Goal: Information Seeking & Learning: Learn about a topic

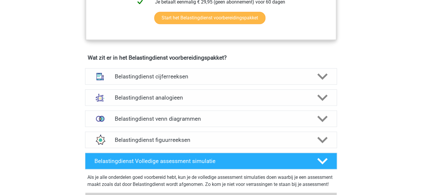
scroll to position [405, 0]
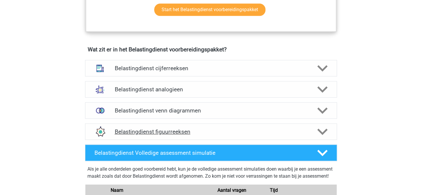
click at [289, 129] on h4 "Belastingdienst figuurreeksen" at bounding box center [210, 132] width 193 height 7
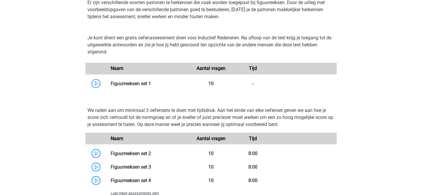
scroll to position [552, 0]
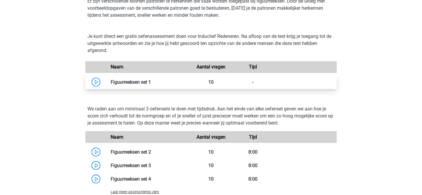
click at [151, 83] on link at bounding box center [151, 82] width 0 height 6
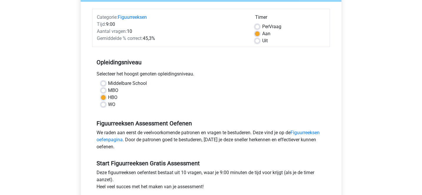
scroll to position [68, 0]
click at [108, 106] on label "WO" at bounding box center [111, 104] width 7 height 7
click at [103, 106] on input "WO" at bounding box center [103, 104] width 5 height 6
radio input "true"
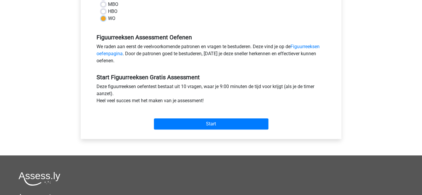
scroll to position [184, 0]
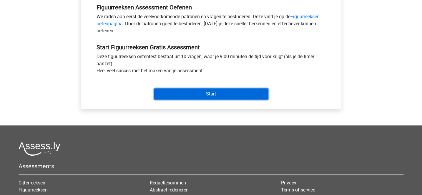
click at [207, 93] on input "Start" at bounding box center [211, 94] width 114 height 11
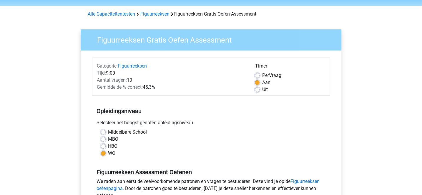
scroll to position [0, 0]
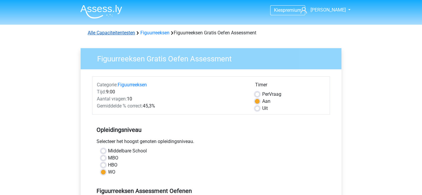
click at [129, 34] on link "Alle Capaciteitentesten" at bounding box center [111, 33] width 47 height 6
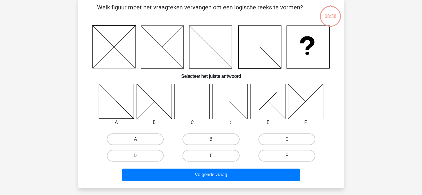
scroll to position [29, 0]
click at [272, 139] on label "C" at bounding box center [286, 140] width 57 height 12
click at [287, 139] on input "C" at bounding box center [289, 141] width 4 height 4
radio input "true"
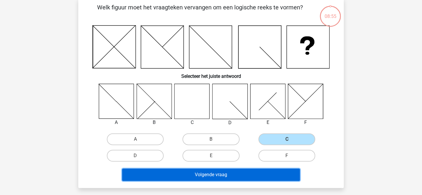
click at [250, 175] on button "Volgende vraag" at bounding box center [211, 175] width 178 height 12
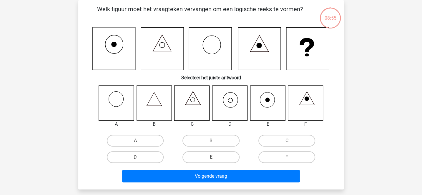
scroll to position [27, 0]
click at [196, 139] on label "B" at bounding box center [210, 141] width 57 height 12
click at [211, 141] on input "B" at bounding box center [213, 143] width 4 height 4
radio input "true"
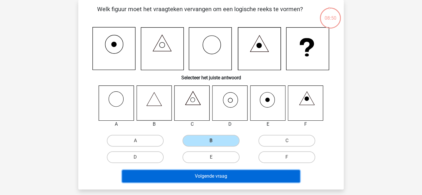
click at [211, 176] on button "Volgende vraag" at bounding box center [211, 176] width 178 height 12
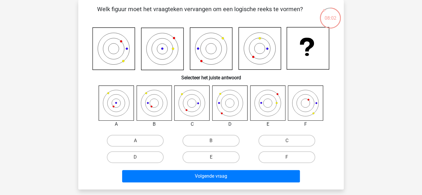
click at [137, 141] on input "A" at bounding box center [137, 143] width 4 height 4
radio input "true"
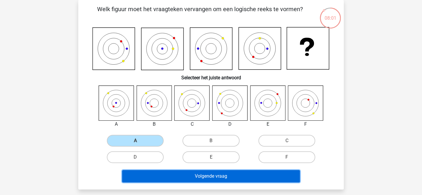
click at [183, 174] on button "Volgende vraag" at bounding box center [211, 176] width 178 height 12
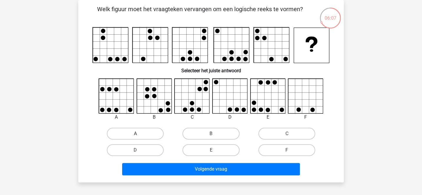
click at [154, 133] on label "A" at bounding box center [135, 134] width 57 height 12
click at [139, 134] on input "A" at bounding box center [137, 136] width 4 height 4
radio input "true"
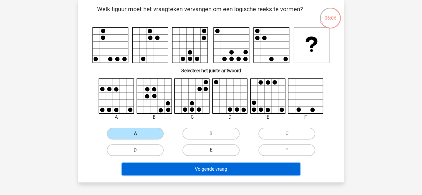
click at [204, 172] on button "Volgende vraag" at bounding box center [211, 169] width 178 height 12
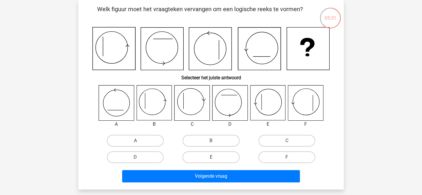
click at [288, 158] on input "F" at bounding box center [289, 159] width 4 height 4
radio input "true"
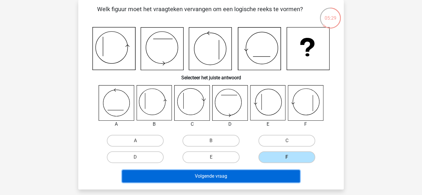
click at [268, 179] on button "Volgende vraag" at bounding box center [211, 176] width 178 height 12
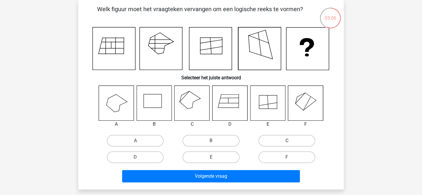
click at [271, 141] on label "C" at bounding box center [286, 141] width 57 height 12
click at [287, 141] on input "C" at bounding box center [289, 143] width 4 height 4
radio input "true"
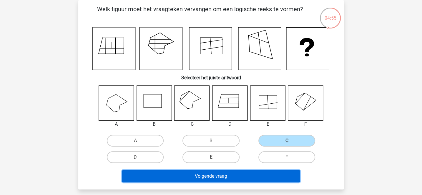
click at [259, 178] on button "Volgende vraag" at bounding box center [211, 176] width 178 height 12
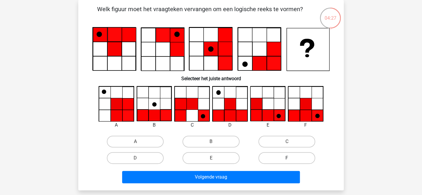
click at [271, 157] on label "F" at bounding box center [286, 158] width 57 height 12
click at [287, 158] on input "F" at bounding box center [289, 160] width 4 height 4
radio input "true"
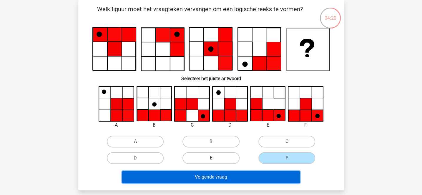
click at [254, 177] on button "Volgende vraag" at bounding box center [211, 177] width 178 height 12
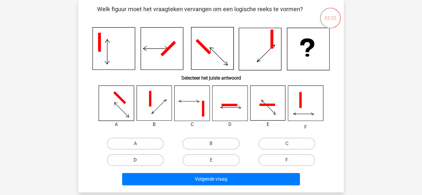
click at [157, 162] on label "D" at bounding box center [135, 160] width 57 height 12
click at [139, 162] on input "D" at bounding box center [137, 162] width 4 height 4
radio input "true"
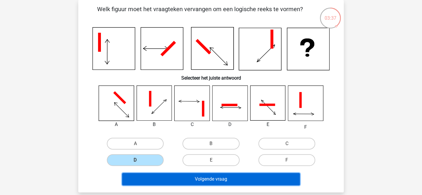
click at [237, 176] on button "Volgende vraag" at bounding box center [211, 179] width 178 height 12
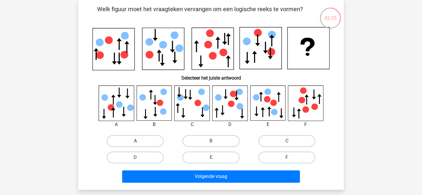
click at [146, 141] on label "A" at bounding box center [135, 141] width 57 height 12
click at [139, 141] on input "A" at bounding box center [137, 143] width 4 height 4
radio input "true"
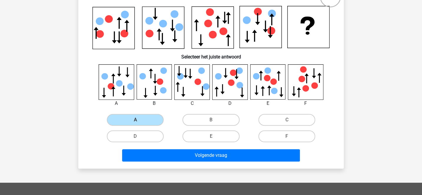
scroll to position [68, 0]
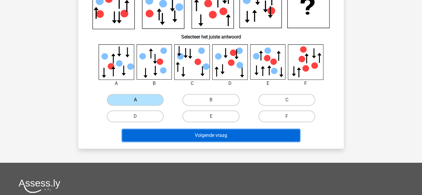
click at [245, 134] on button "Volgende vraag" at bounding box center [211, 135] width 178 height 12
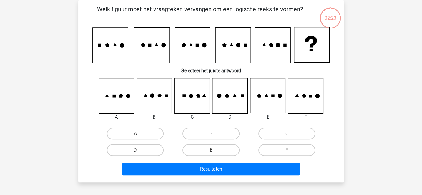
scroll to position [27, 0]
click at [194, 135] on label "B" at bounding box center [210, 134] width 57 height 12
click at [211, 135] on input "B" at bounding box center [213, 136] width 4 height 4
radio input "true"
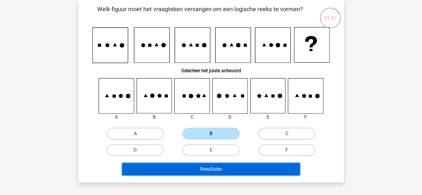
click at [224, 171] on button "Resultaten" at bounding box center [211, 169] width 178 height 12
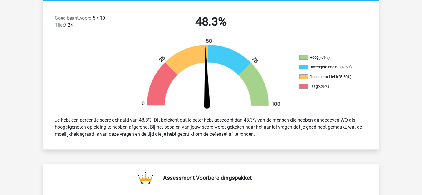
scroll to position [151, 0]
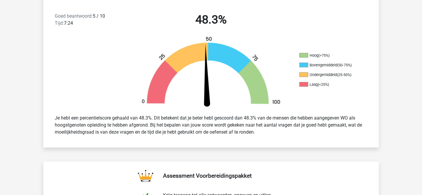
click at [222, 126] on div "Je hebt een percentielscore gehaald van 48.3%. Dit betekent dat je beter hebt g…" at bounding box center [210, 125] width 321 height 26
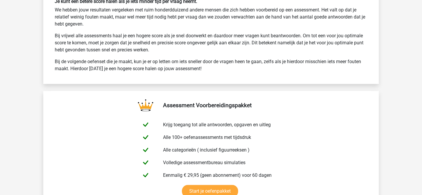
scroll to position [930, 0]
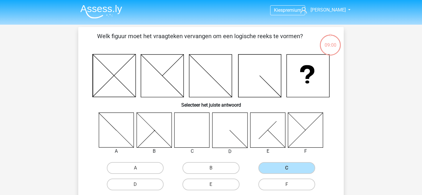
scroll to position [27, 0]
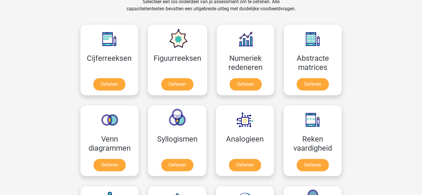
scroll to position [251, 0]
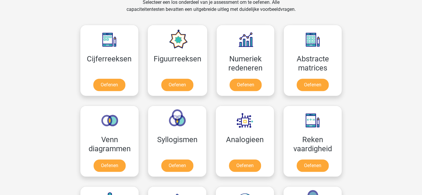
click at [212, 68] on div "Numeriek redeneren Oefenen" at bounding box center [245, 60] width 67 height 81
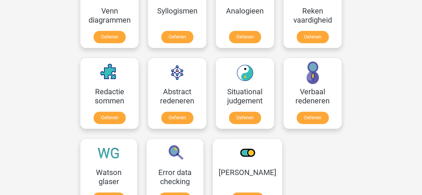
scroll to position [384, 0]
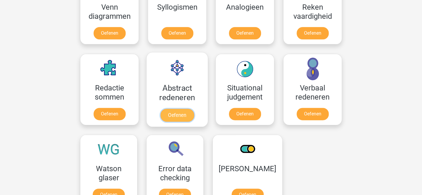
click at [192, 109] on link "Oefenen" at bounding box center [177, 115] width 34 height 13
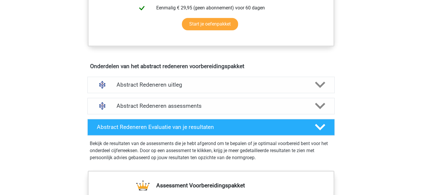
scroll to position [296, 0]
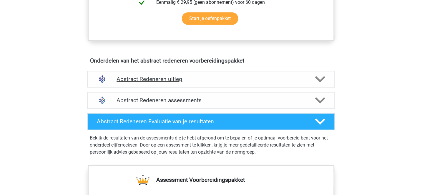
click at [217, 74] on div "Abstract Redeneren uitleg" at bounding box center [210, 79] width 247 height 16
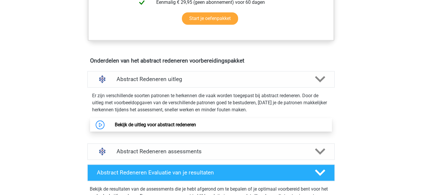
click at [194, 128] on link "Bekijk de uitleg voor abstract redeneren" at bounding box center [154, 125] width 81 height 6
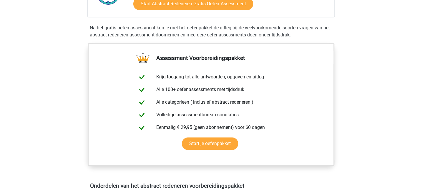
scroll to position [169, 0]
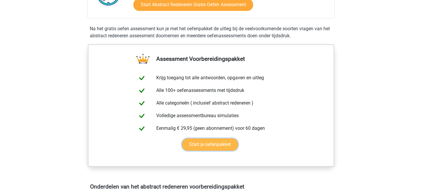
click at [200, 143] on link "Start je oefenpakket" at bounding box center [210, 145] width 56 height 12
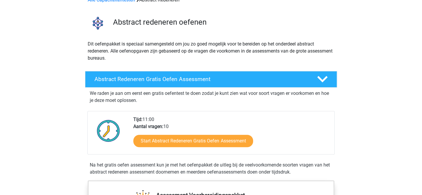
scroll to position [31, 0]
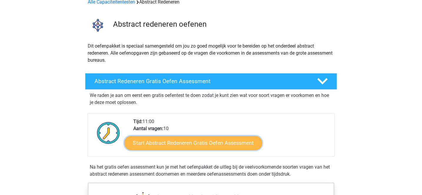
click at [172, 141] on link "Start Abstract Redeneren Gratis Oefen Assessment" at bounding box center [193, 143] width 138 height 14
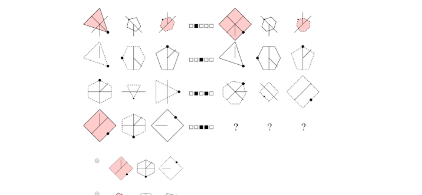
scroll to position [167, 0]
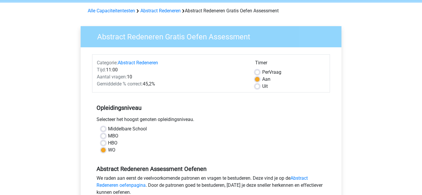
scroll to position [12, 0]
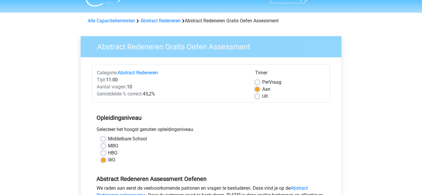
click at [108, 138] on label "Middelbare School" at bounding box center [127, 139] width 39 height 7
click at [104, 138] on input "Middelbare School" at bounding box center [103, 139] width 5 height 6
radio input "true"
click at [101, 163] on div "WO" at bounding box center [211, 160] width 220 height 7
click at [108, 152] on label "HBO" at bounding box center [112, 153] width 9 height 7
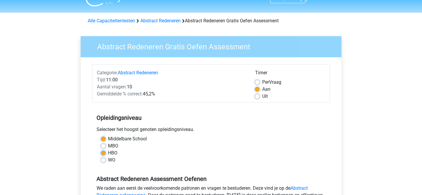
click at [104, 152] on input "HBO" at bounding box center [103, 153] width 5 height 6
radio input "true"
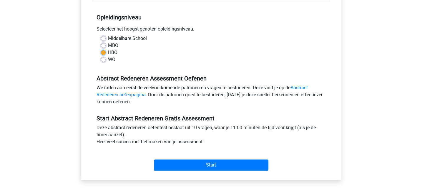
scroll to position [136, 0]
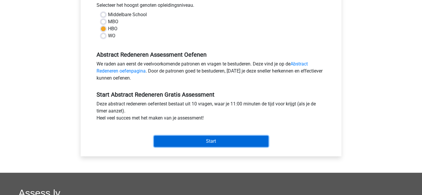
click at [194, 138] on input "Start" at bounding box center [211, 141] width 114 height 11
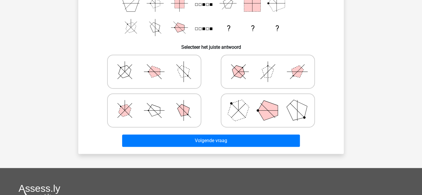
scroll to position [114, 0]
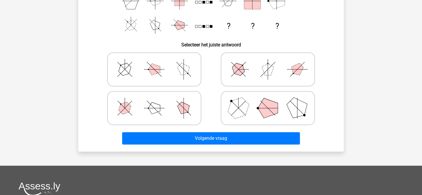
click at [234, 114] on polygon at bounding box center [238, 108] width 28 height 28
click at [268, 101] on input "radio" at bounding box center [270, 99] width 4 height 4
radio input "true"
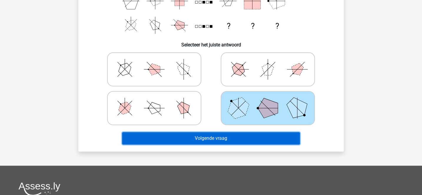
click at [227, 135] on button "Volgende vraag" at bounding box center [211, 138] width 178 height 12
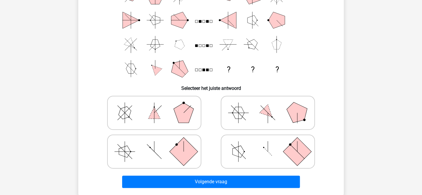
scroll to position [70, 0]
click at [289, 110] on polygon at bounding box center [297, 113] width 28 height 28
click at [272, 106] on input "radio" at bounding box center [270, 104] width 4 height 4
radio input "true"
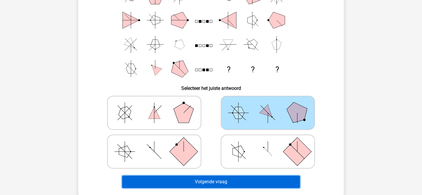
click at [248, 183] on button "Volgende vraag" at bounding box center [211, 182] width 178 height 12
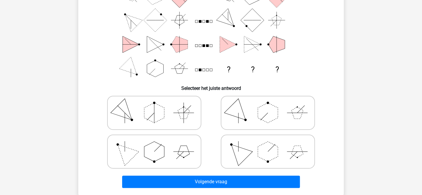
click at [250, 154] on polygon at bounding box center [238, 152] width 28 height 28
click at [268, 144] on input "radio" at bounding box center [270, 143] width 4 height 4
radio input "true"
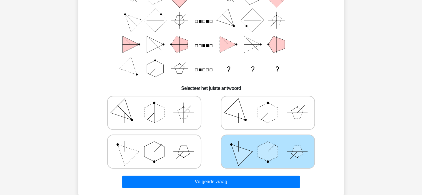
click at [182, 147] on polygon at bounding box center [184, 152] width 12 height 12
click at [158, 144] on input "radio" at bounding box center [156, 143] width 4 height 4
radio input "true"
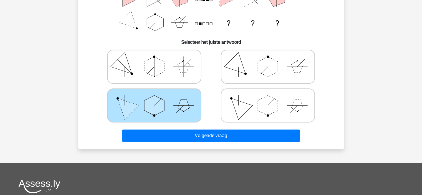
scroll to position [124, 0]
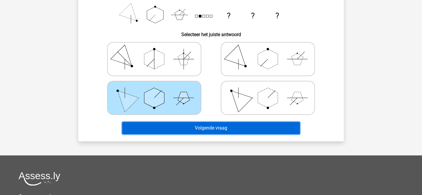
click at [204, 124] on button "Volgende vraag" at bounding box center [211, 128] width 178 height 12
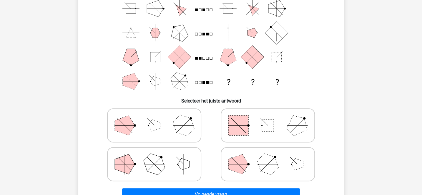
scroll to position [58, 0]
click at [154, 124] on polygon at bounding box center [154, 125] width 12 height 12
click at [154, 118] on input "radio" at bounding box center [156, 116] width 4 height 4
radio input "true"
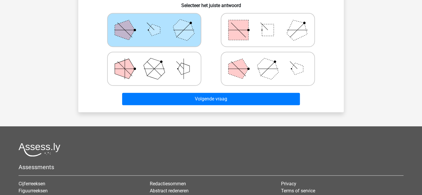
scroll to position [170, 0]
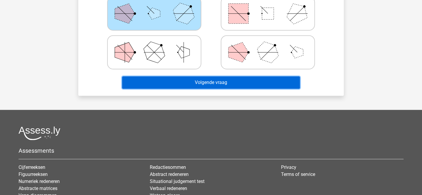
click at [205, 81] on button "Volgende vraag" at bounding box center [211, 82] width 178 height 12
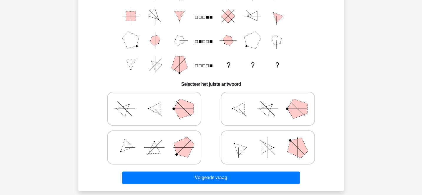
scroll to position [74, 0]
click at [181, 142] on polygon at bounding box center [183, 148] width 28 height 28
click at [158, 140] on input "radio" at bounding box center [156, 138] width 4 height 4
radio input "true"
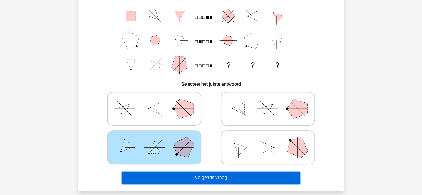
click at [204, 175] on button "Volgende vraag" at bounding box center [211, 178] width 178 height 12
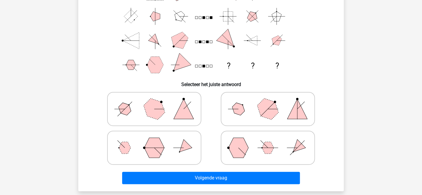
scroll to position [81, 0]
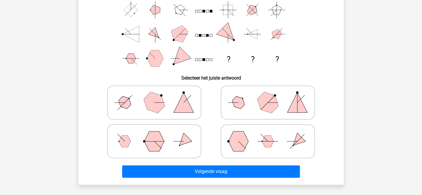
click at [251, 124] on label at bounding box center [268, 141] width 94 height 34
click at [268, 130] on input "radio" at bounding box center [270, 132] width 4 height 4
radio input "true"
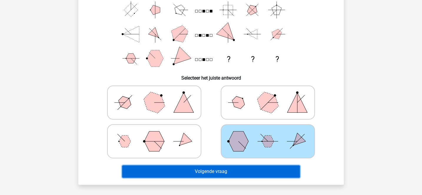
click at [239, 171] on button "Volgende vraag" at bounding box center [211, 172] width 178 height 12
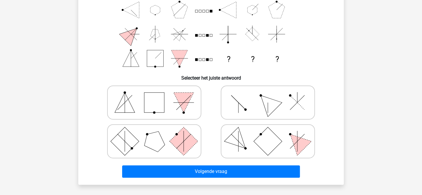
click at [242, 104] on icon at bounding box center [268, 102] width 88 height 29
click at [268, 95] on input "radio" at bounding box center [270, 93] width 4 height 4
radio input "true"
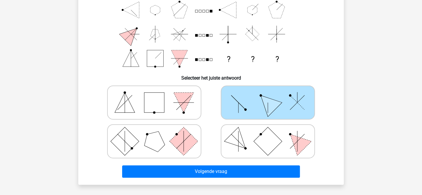
scroll to position [118, 0]
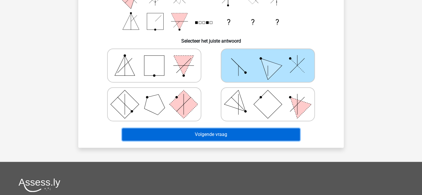
click at [241, 136] on button "Volgende vraag" at bounding box center [211, 135] width 178 height 12
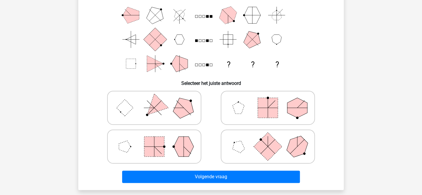
scroll to position [74, 0]
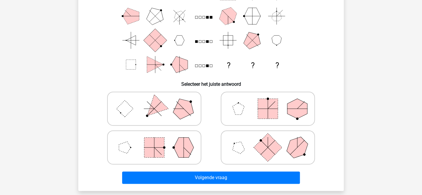
click at [268, 109] on rect at bounding box center [268, 109] width 20 height 20
click at [268, 101] on input "radio" at bounding box center [270, 100] width 4 height 4
radio input "true"
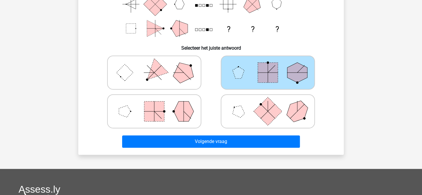
scroll to position [112, 0]
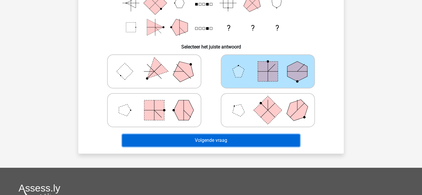
click at [254, 139] on button "Volgende vraag" at bounding box center [211, 140] width 178 height 12
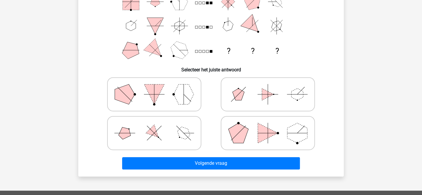
scroll to position [74, 0]
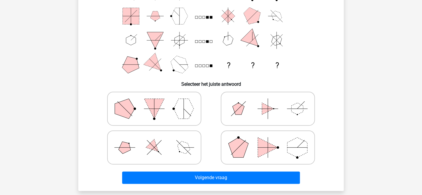
click at [187, 140] on icon at bounding box center [154, 147] width 88 height 29
click at [158, 140] on input "radio" at bounding box center [156, 138] width 4 height 4
radio input "true"
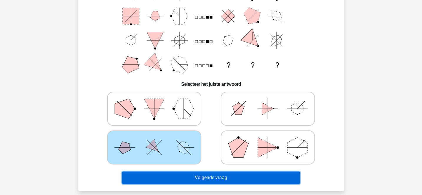
click at [208, 176] on button "Volgende vraag" at bounding box center [211, 178] width 178 height 12
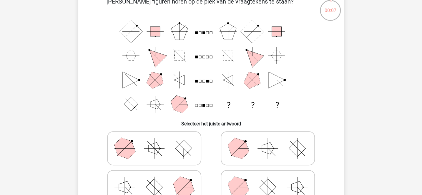
scroll to position [35, 0]
click at [188, 139] on icon at bounding box center [154, 147] width 88 height 29
click at [158, 139] on input "radio" at bounding box center [156, 139] width 4 height 4
radio input "true"
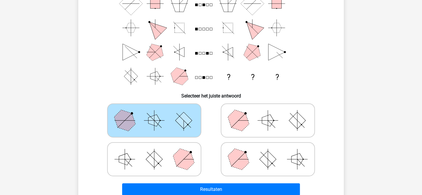
scroll to position [101, 0]
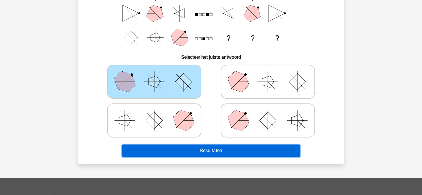
click at [199, 150] on button "Resultaten" at bounding box center [211, 151] width 178 height 12
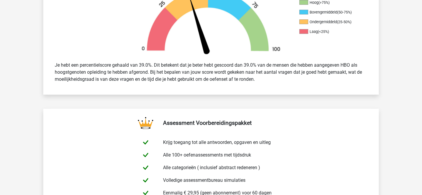
scroll to position [234, 0]
